Goal: Use online tool/utility: Utilize a website feature to perform a specific function

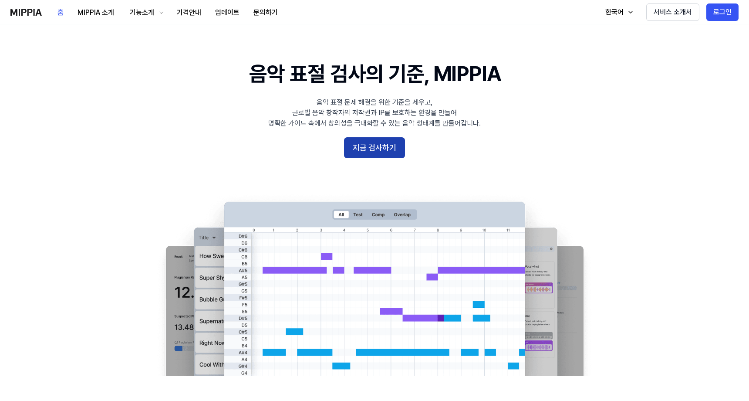
click at [392, 150] on button "지금 검사하기" at bounding box center [374, 147] width 61 height 21
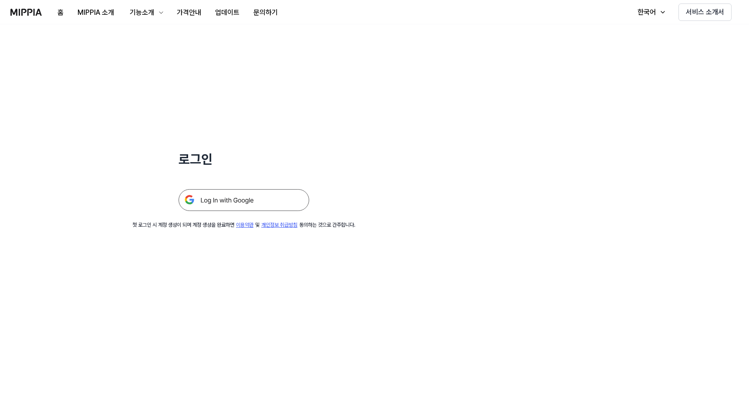
click at [244, 199] on img at bounding box center [244, 200] width 131 height 22
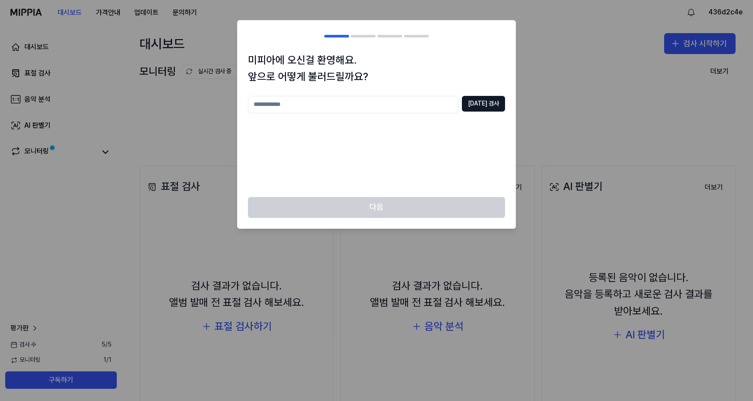
click at [426, 109] on input "text" at bounding box center [353, 104] width 210 height 17
type input "*"
click at [490, 103] on button "중복 검사" at bounding box center [483, 104] width 43 height 16
click at [436, 98] on input "**" at bounding box center [353, 104] width 210 height 17
type input "***"
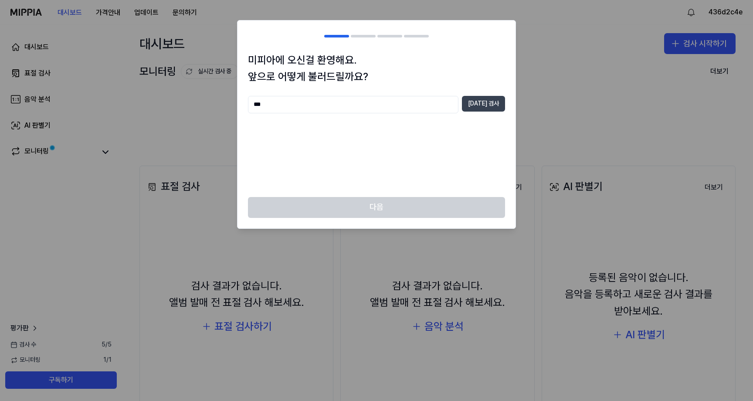
click at [484, 106] on button "중복 검사" at bounding box center [483, 104] width 43 height 16
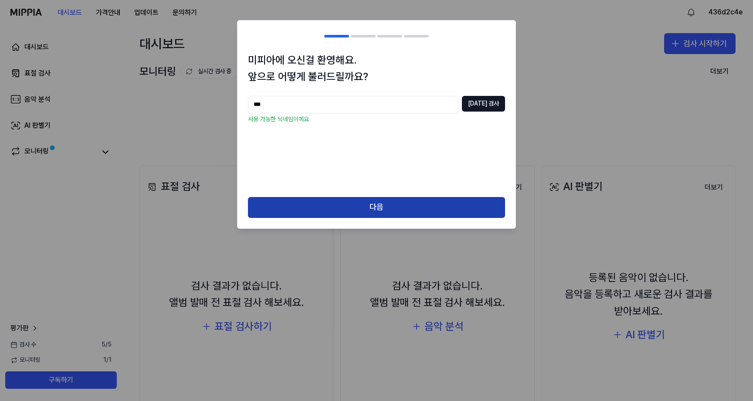
click at [410, 202] on button "다음" at bounding box center [376, 207] width 257 height 21
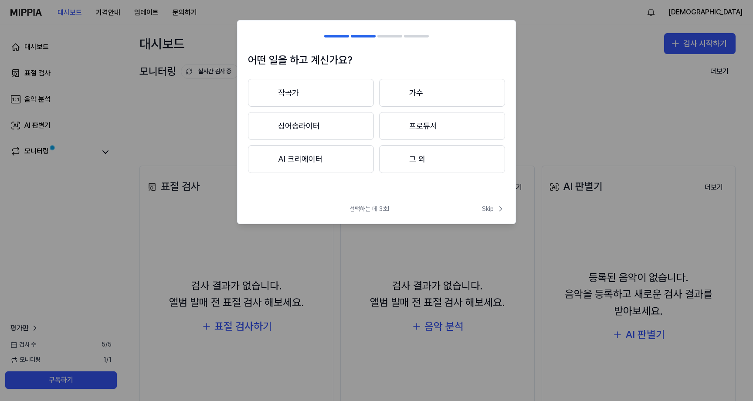
click at [347, 85] on button "작곡가" at bounding box center [311, 93] width 126 height 28
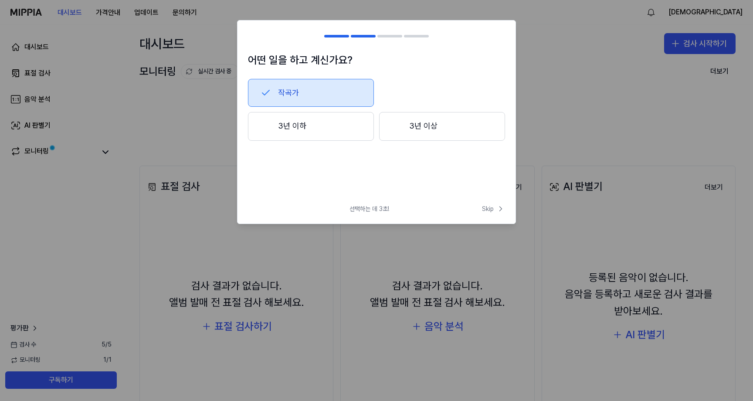
click at [409, 122] on button "3년 이상" at bounding box center [442, 126] width 126 height 29
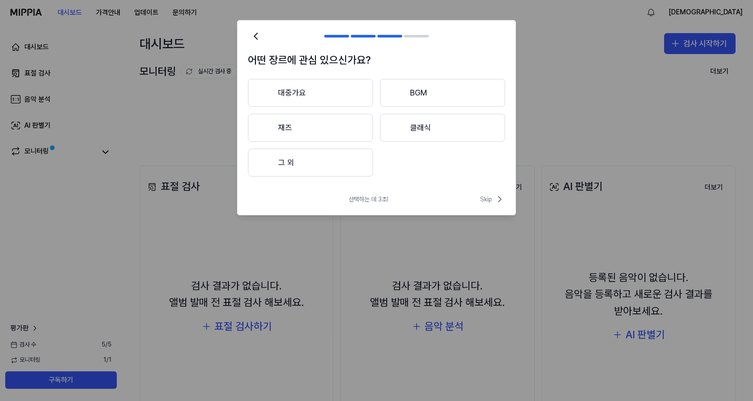
click at [349, 91] on button "대중가요" at bounding box center [310, 93] width 125 height 28
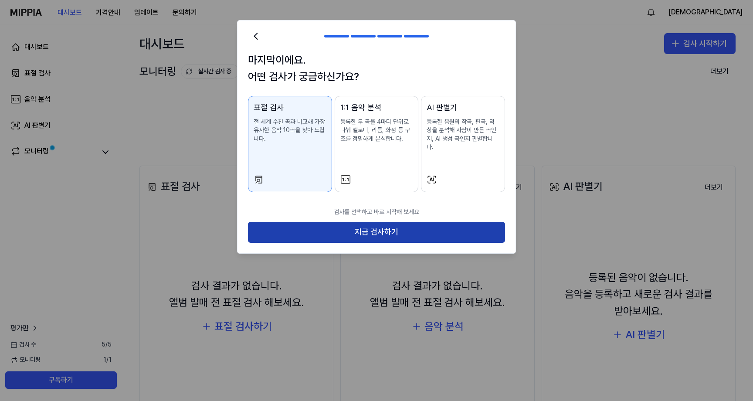
click at [379, 222] on button "지금 검사하기" at bounding box center [376, 232] width 257 height 21
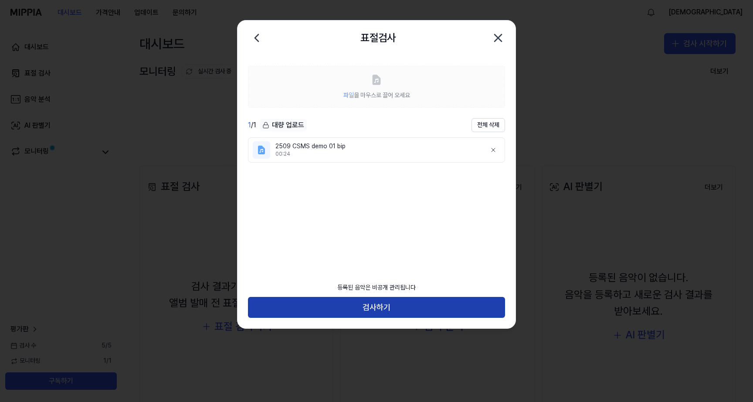
click at [392, 307] on button "검사하기" at bounding box center [376, 307] width 257 height 21
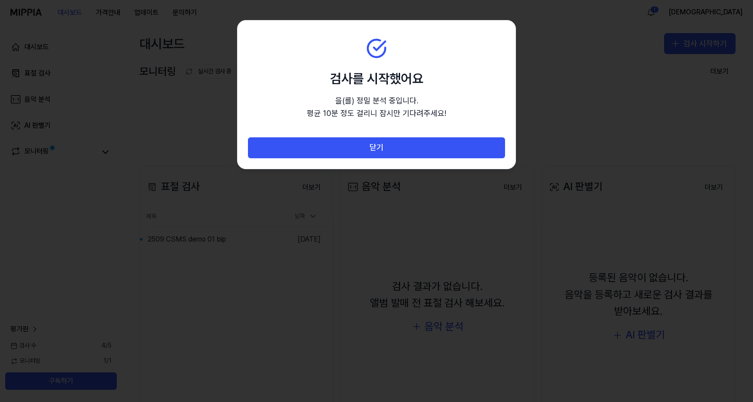
click at [572, 121] on div at bounding box center [376, 201] width 753 height 402
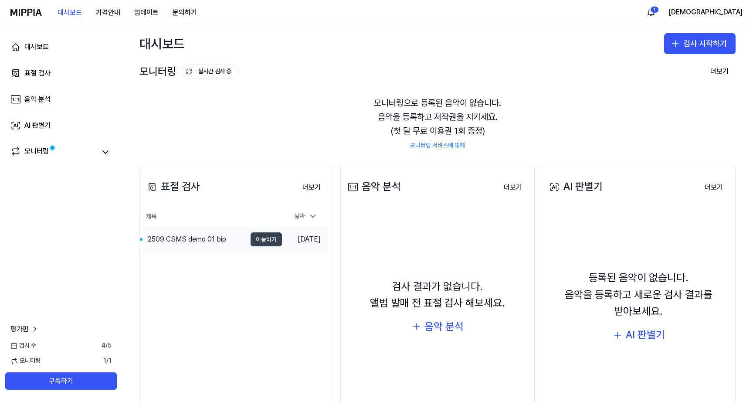
click at [263, 238] on button "이동하기" at bounding box center [265, 239] width 31 height 14
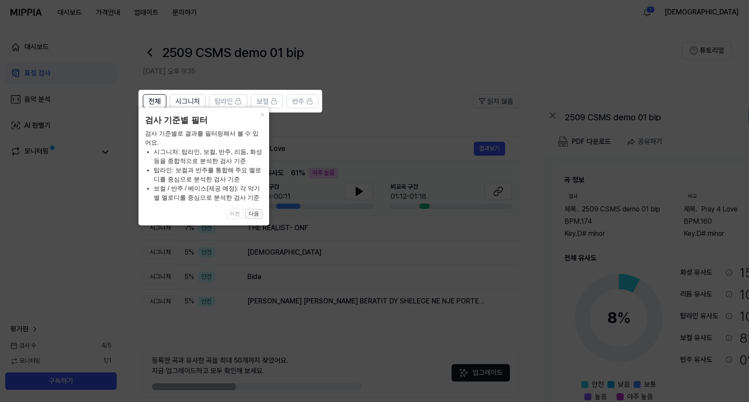
click at [257, 214] on button "다음" at bounding box center [253, 214] width 17 height 10
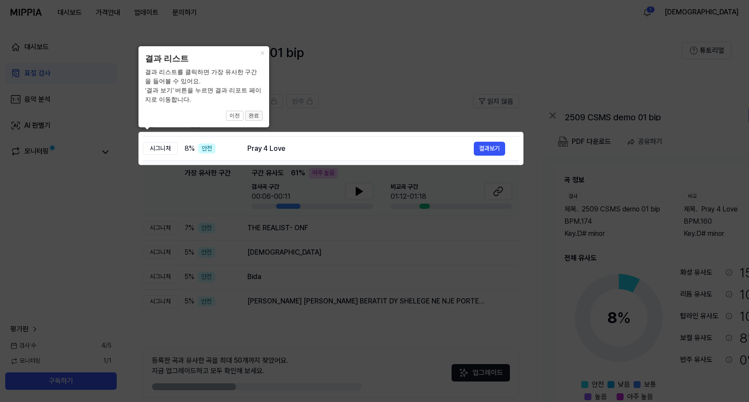
click at [255, 117] on button "완료" at bounding box center [253, 116] width 17 height 10
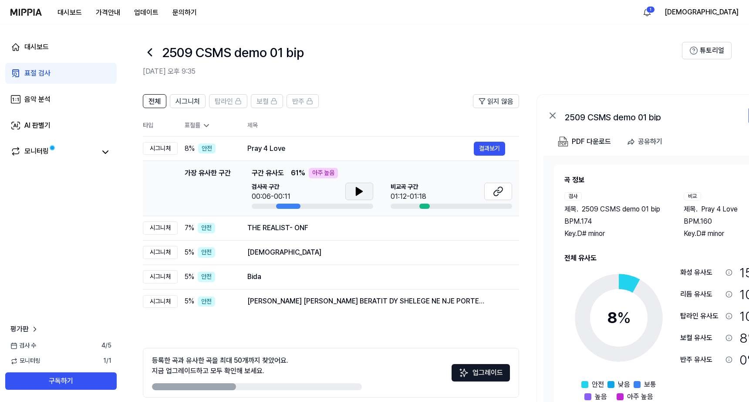
click at [356, 192] on icon at bounding box center [359, 191] width 6 height 8
click at [495, 190] on icon at bounding box center [496, 193] width 5 height 6
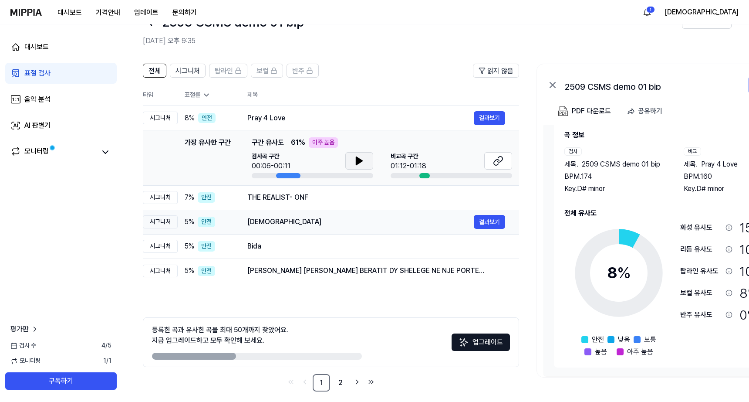
scroll to position [31, 0]
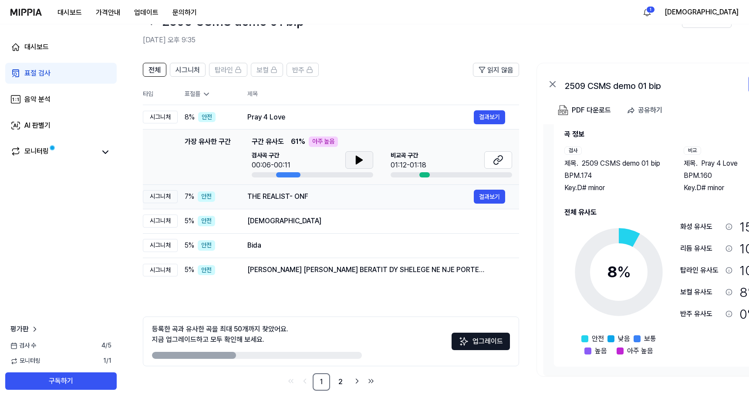
click at [429, 199] on div "THE REALIST- ONF" at bounding box center [360, 196] width 227 height 10
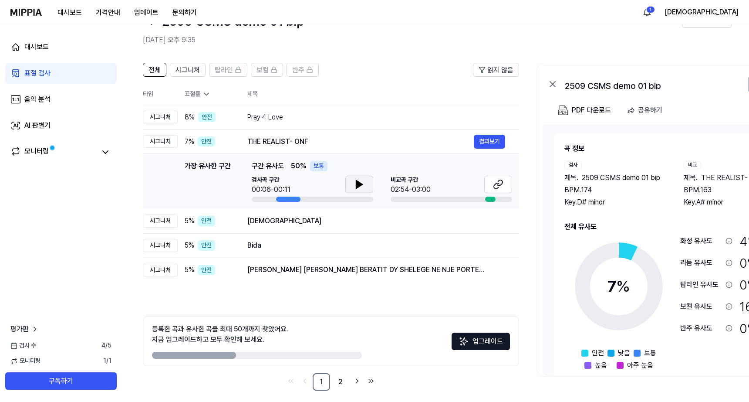
click at [359, 182] on icon at bounding box center [359, 184] width 6 height 8
click at [495, 181] on icon at bounding box center [498, 184] width 10 height 10
click at [360, 181] on icon at bounding box center [361, 184] width 2 height 7
click at [274, 220] on div "Masha Allah" at bounding box center [360, 221] width 227 height 10
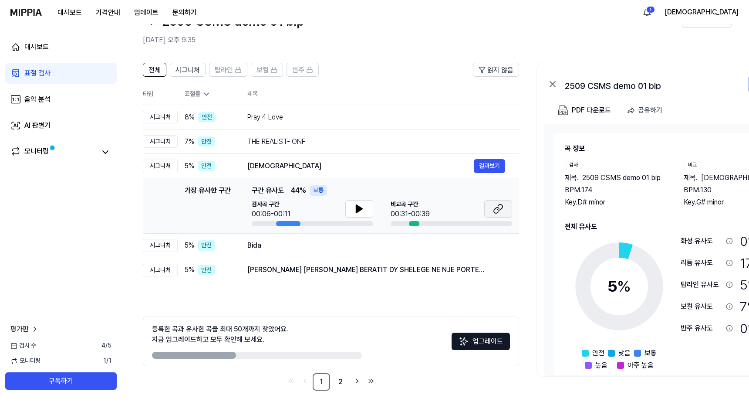
click at [497, 213] on icon at bounding box center [496, 210] width 5 height 6
click at [289, 247] on div "Bida" at bounding box center [360, 245] width 227 height 10
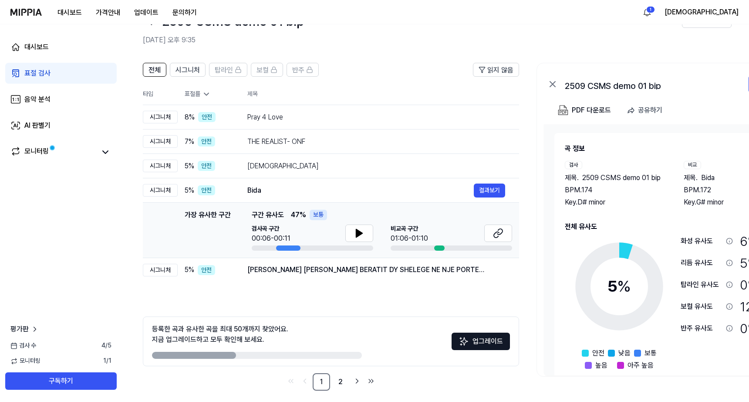
scroll to position [37, 0]
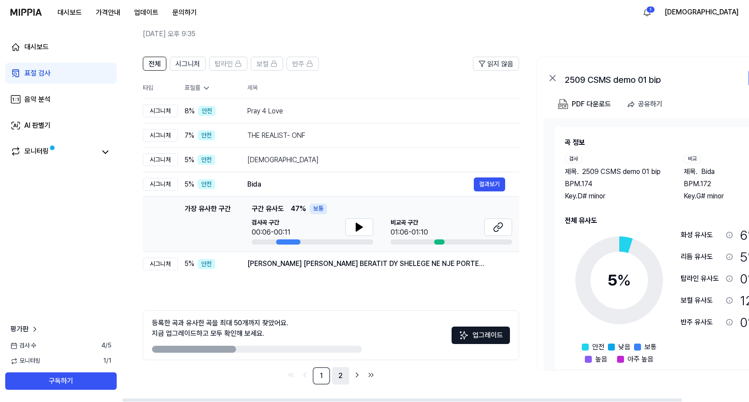
click at [338, 375] on link "2" at bounding box center [340, 375] width 17 height 17
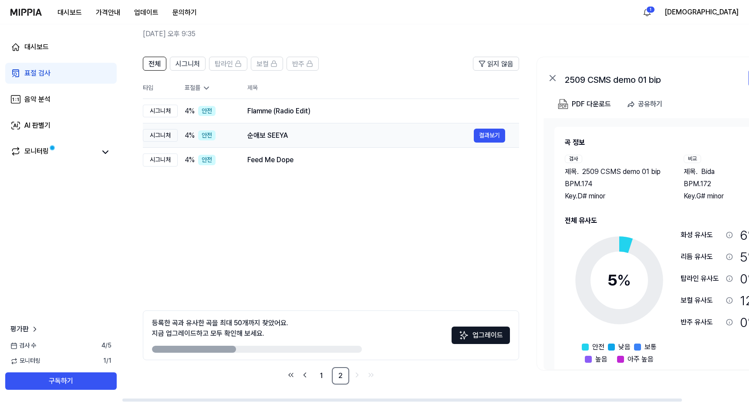
click at [310, 136] on div "순애보 SEEYA" at bounding box center [360, 135] width 227 height 10
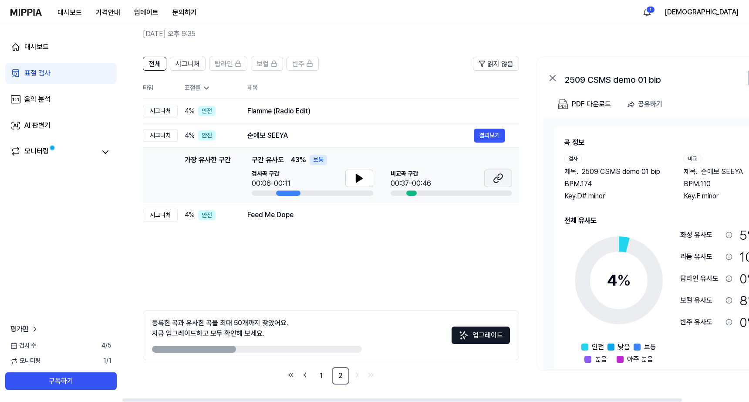
click at [497, 182] on icon at bounding box center [496, 180] width 5 height 6
click at [326, 376] on link "1" at bounding box center [321, 375] width 17 height 17
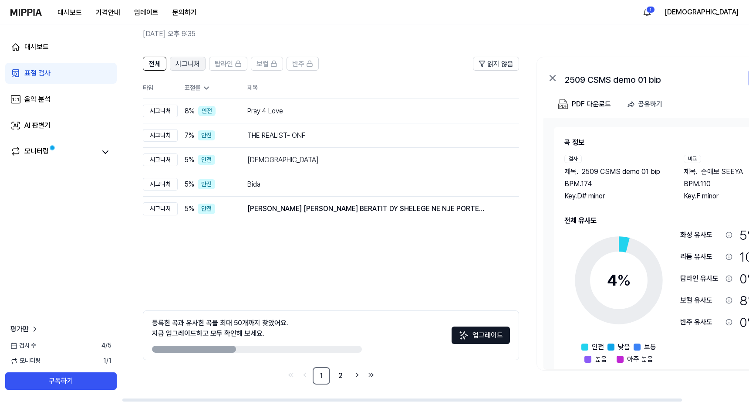
click at [195, 62] on span "시그니처" at bounding box center [188, 64] width 24 height 10
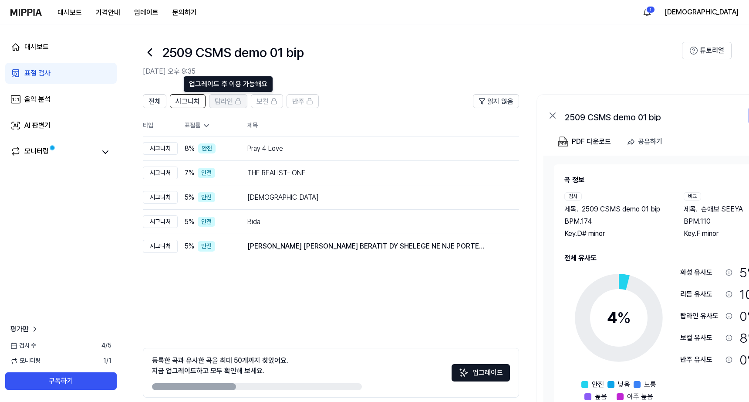
click at [228, 101] on span "탑라인" at bounding box center [224, 101] width 18 height 10
click at [255, 148] on div "Pray 4 Love" at bounding box center [360, 148] width 227 height 10
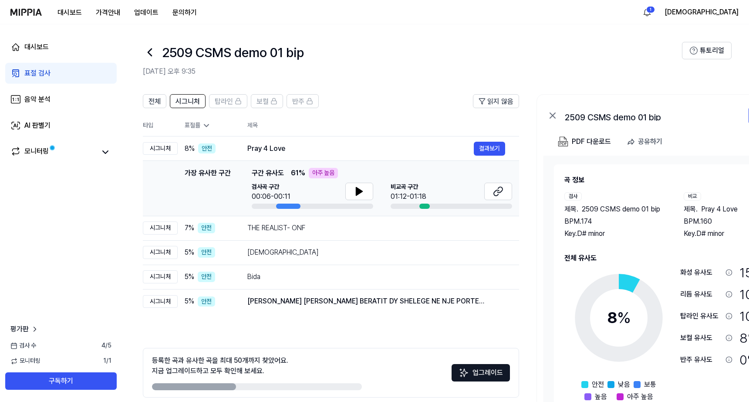
click at [297, 174] on span "61 %" at bounding box center [298, 173] width 14 height 10
click at [492, 192] on button at bounding box center [498, 191] width 28 height 17
click at [348, 188] on button at bounding box center [359, 191] width 28 height 17
